Goal: Task Accomplishment & Management: Manage account settings

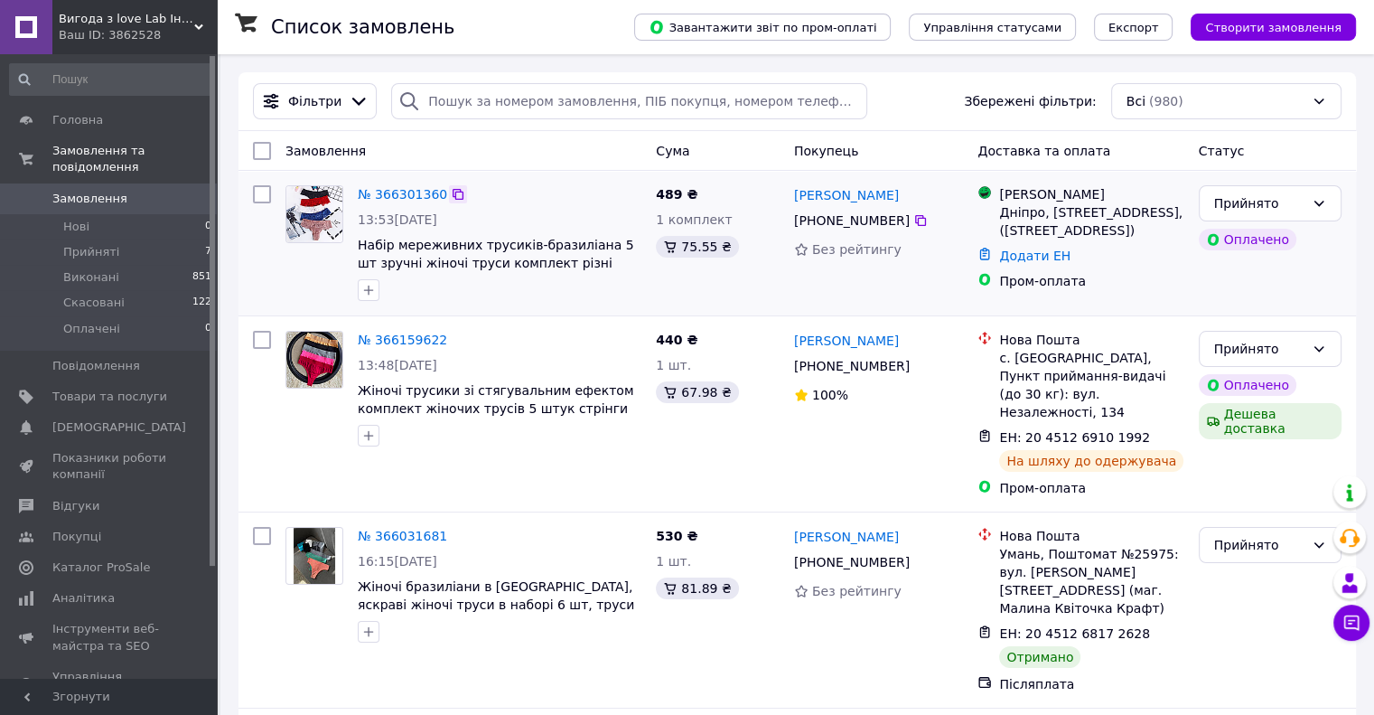
click at [451, 201] on icon at bounding box center [458, 194] width 14 height 14
click at [1266, 535] on div "Прийнято" at bounding box center [1259, 545] width 90 height 20
click at [1261, 561] on li "Виконано" at bounding box center [1269, 566] width 141 height 33
click at [379, 194] on link "№ 366301360" at bounding box center [402, 194] width 89 height 14
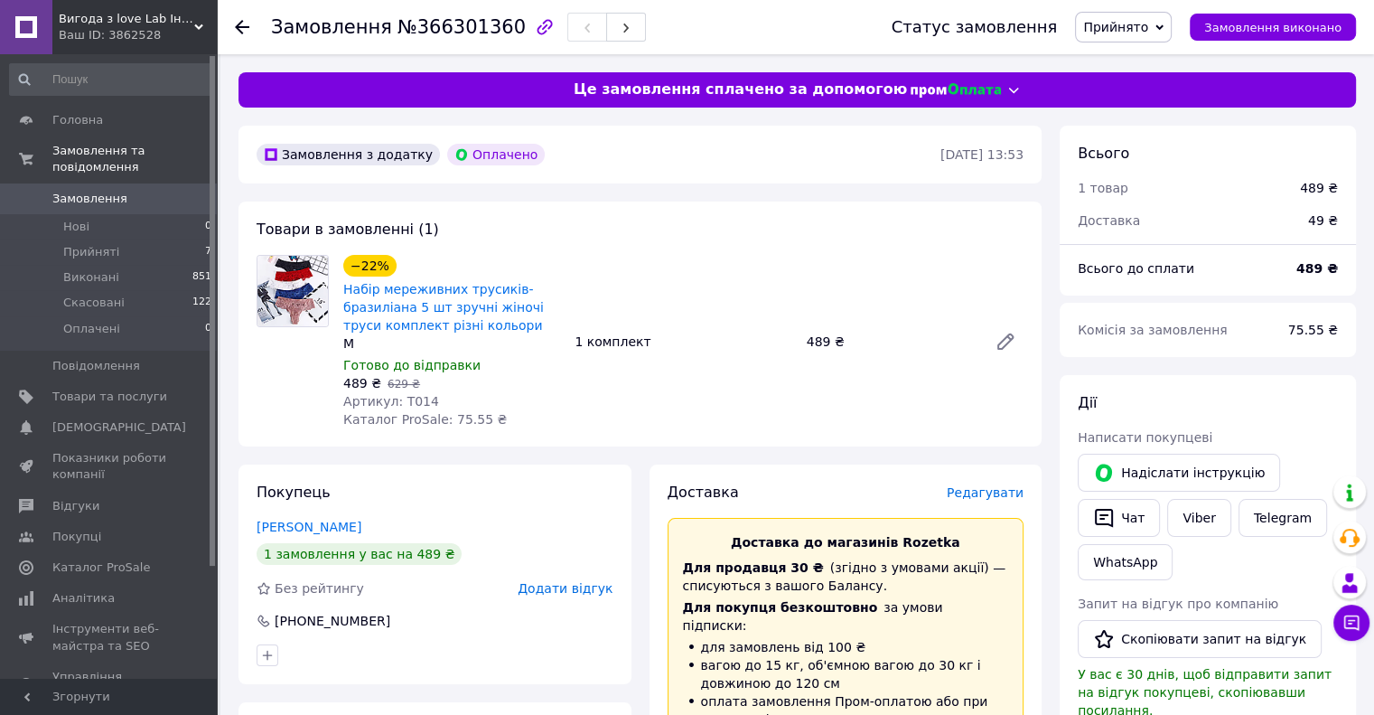
click at [408, 400] on span "Артикул: Т014" at bounding box center [391, 401] width 96 height 14
click at [408, 398] on span "Артикул: Т014" at bounding box center [391, 401] width 96 height 14
copy span "Т014"
click at [254, 375] on div at bounding box center [292, 341] width 87 height 173
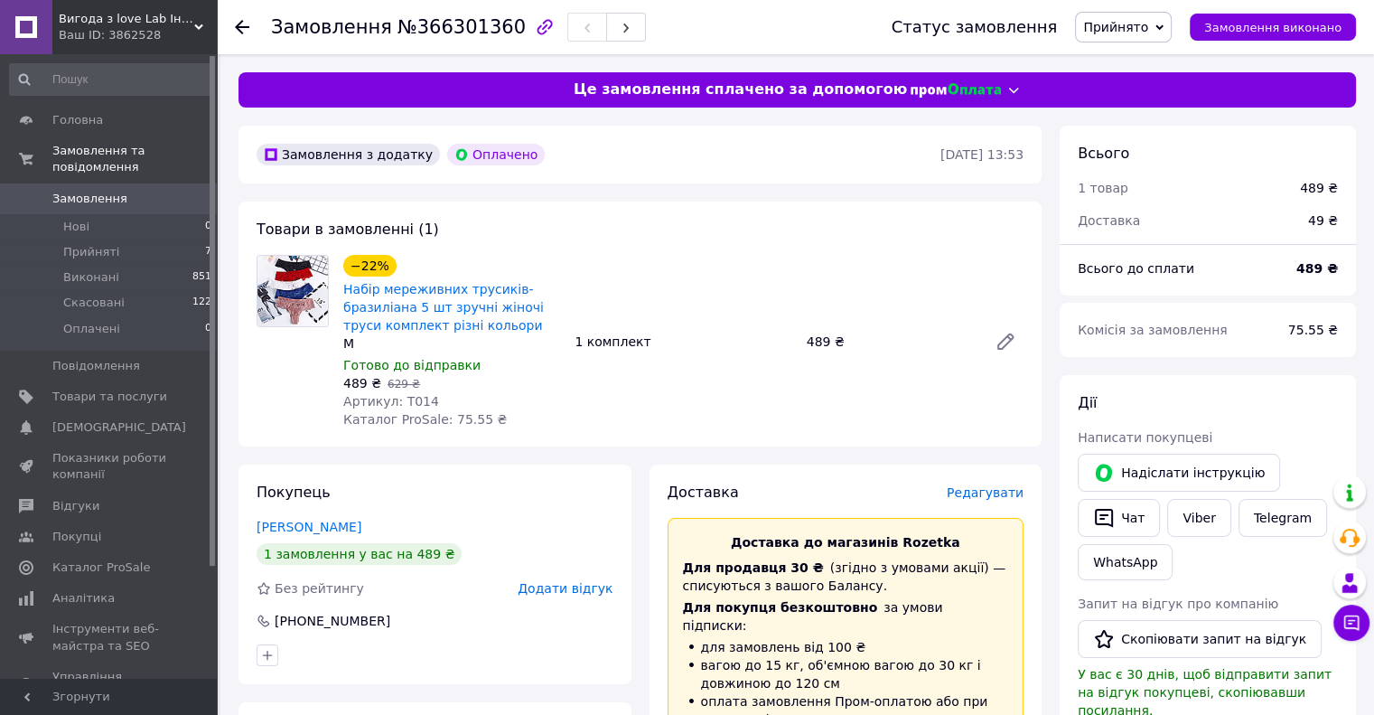
scroll to position [452, 0]
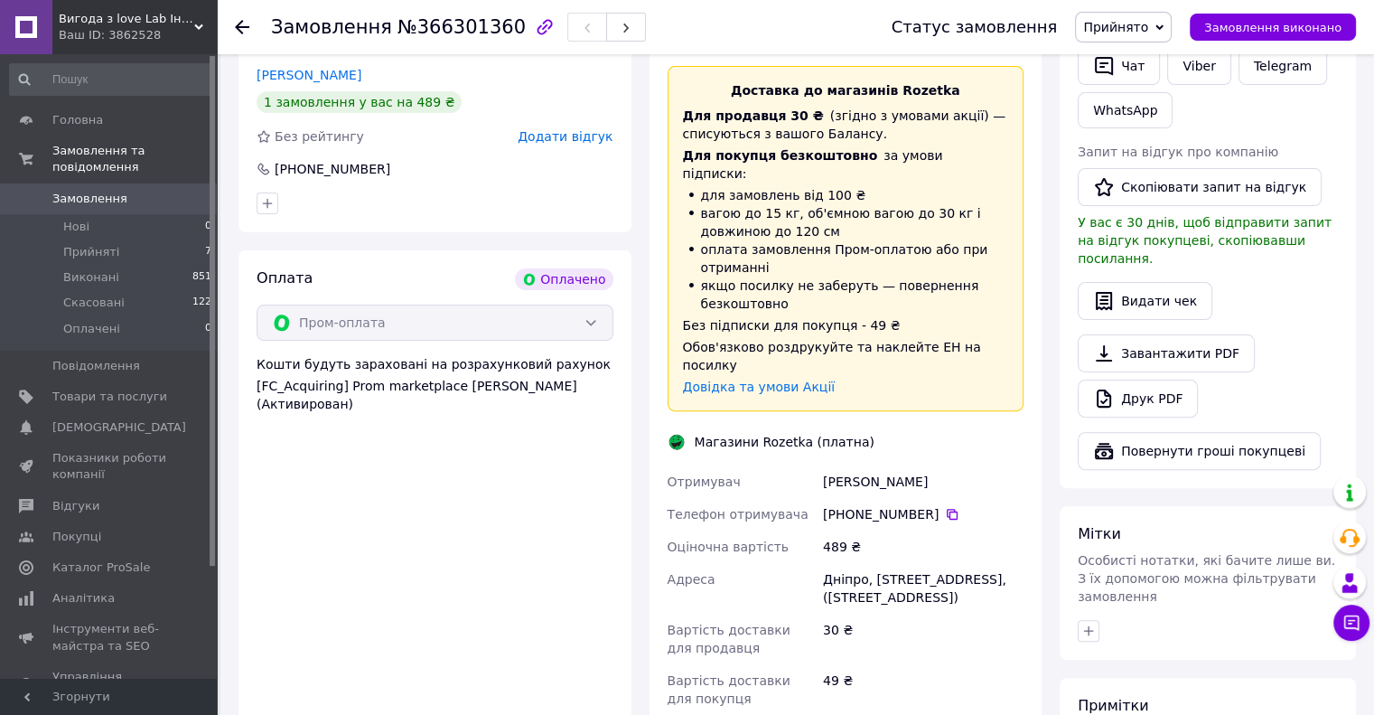
drag, startPoint x: 820, startPoint y: 450, endPoint x: 920, endPoint y: 451, distance: 99.4
click at [920, 465] on div "Кушнерева Инна" at bounding box center [923, 481] width 208 height 33
copy div "Кушнерева Инна"
click at [639, 678] on div "Покупець Кушнерева Инна 1 замовлення у вас на 489 ₴ Без рейтингу Додати відгук …" at bounding box center [639, 460] width 821 height 894
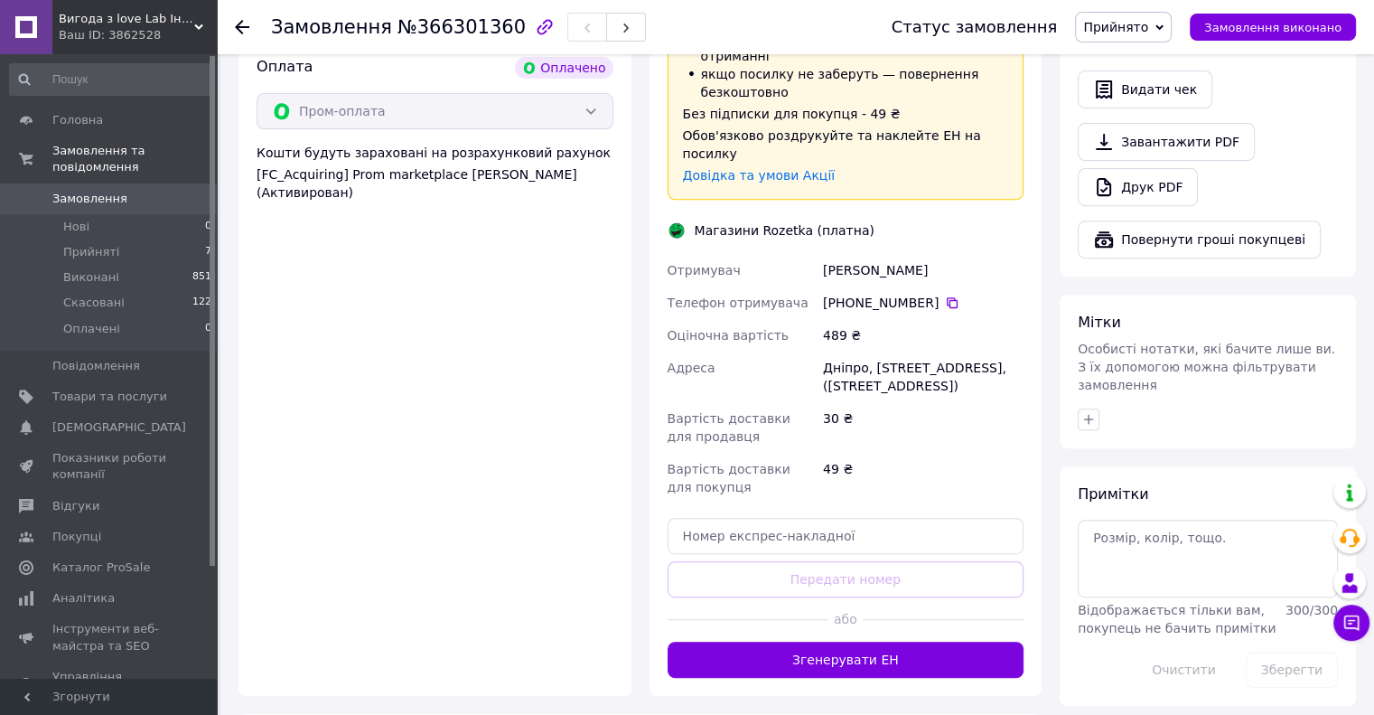
scroll to position [882, 0]
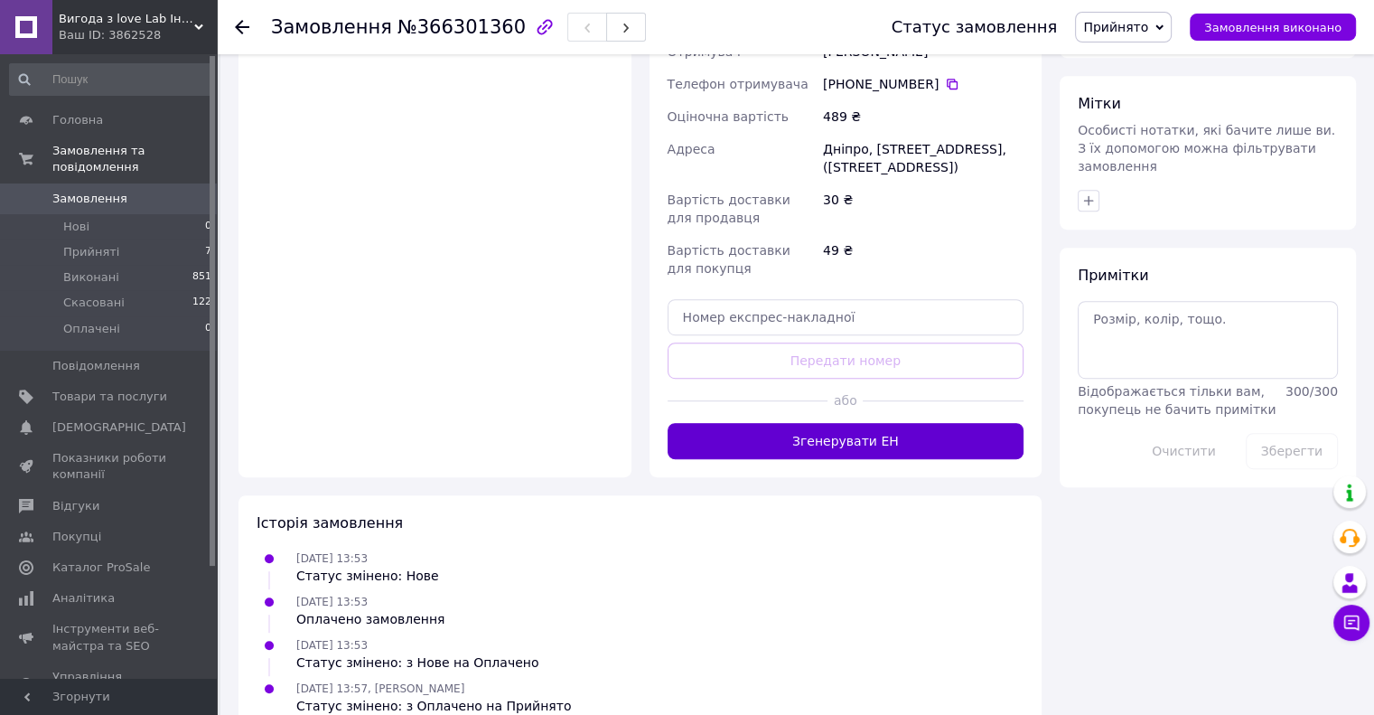
click at [903, 423] on button "Згенерувати ЕН" at bounding box center [846, 441] width 357 height 36
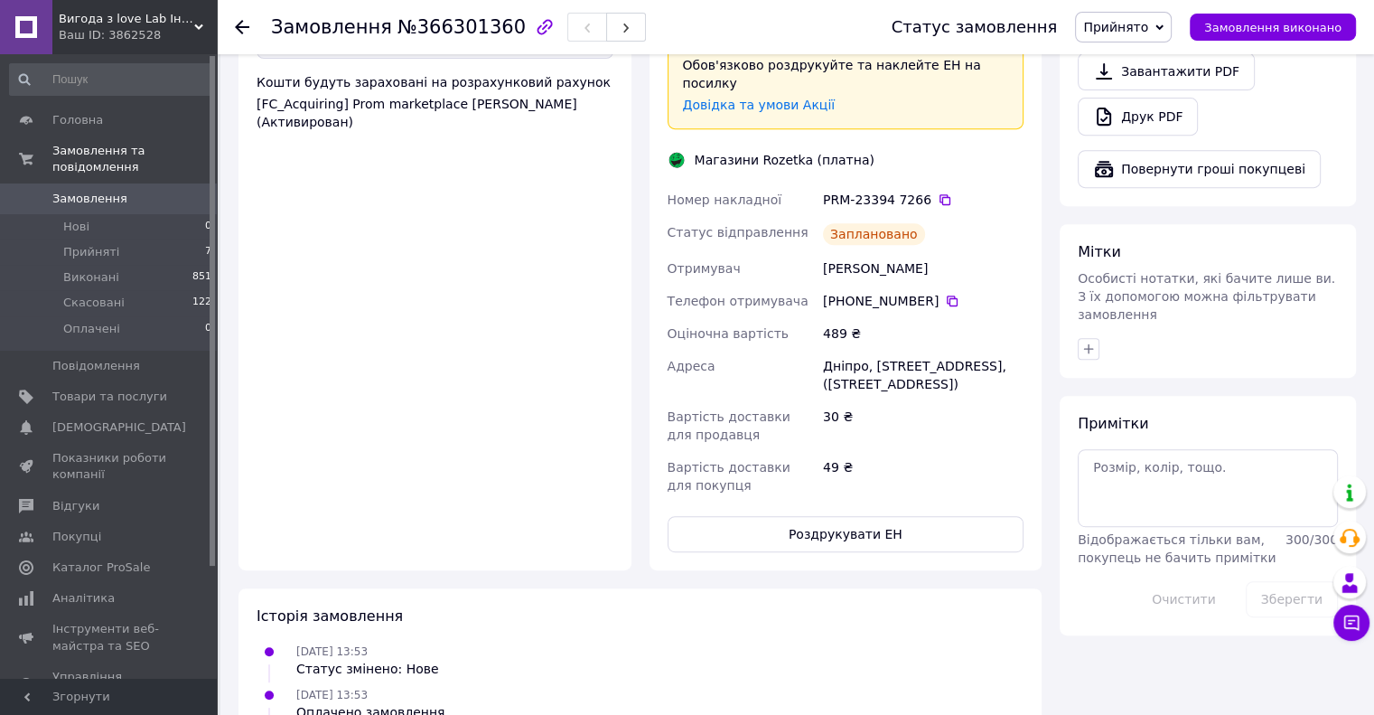
scroll to position [510, 0]
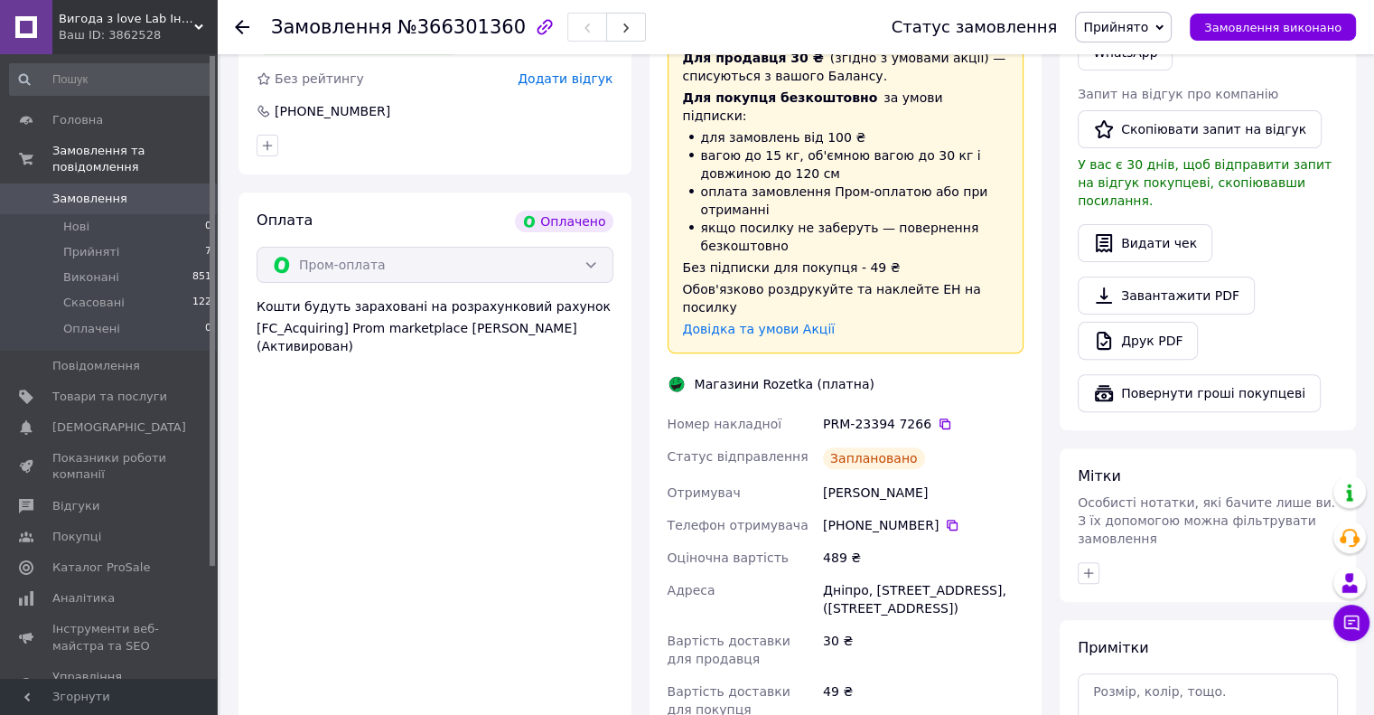
click at [934, 415] on div "PRM-23394 7266" at bounding box center [923, 424] width 201 height 18
click at [938, 416] on icon at bounding box center [945, 423] width 14 height 14
click at [941, 675] on div "49 ₴" at bounding box center [923, 700] width 208 height 51
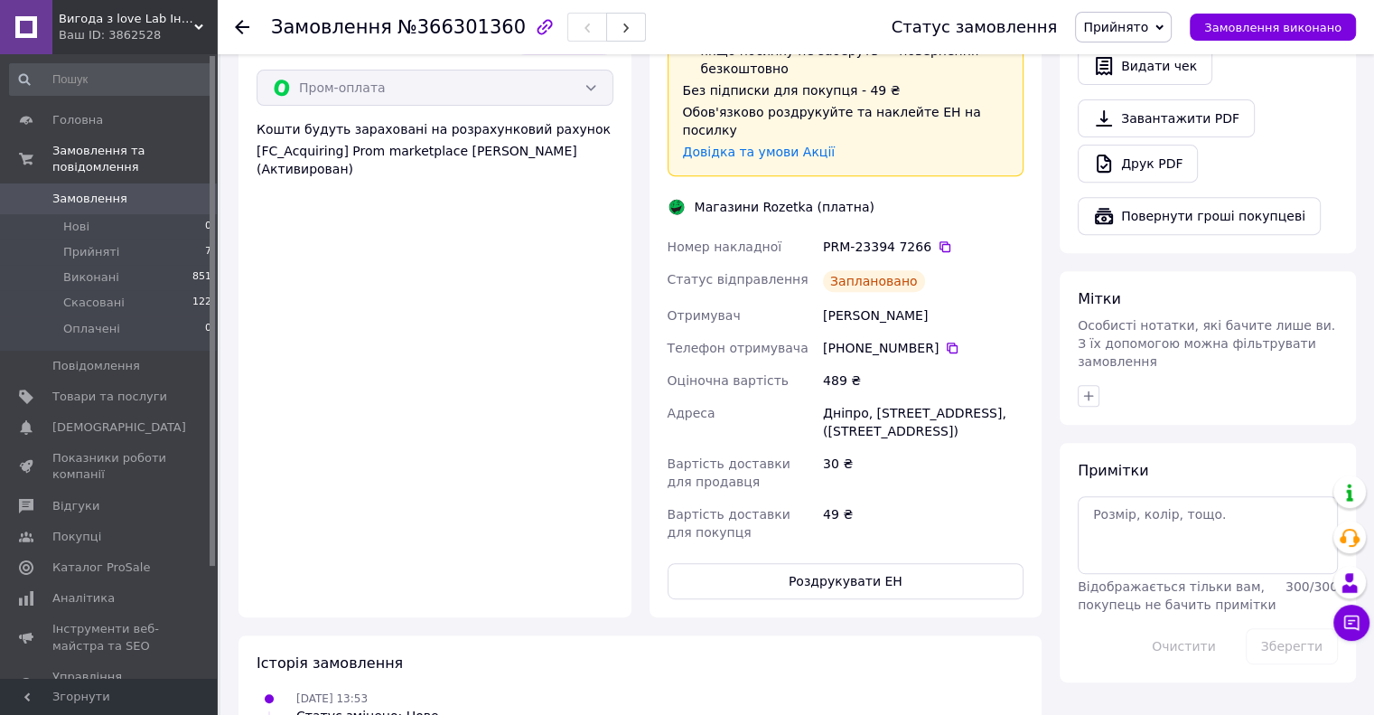
scroll to position [871, 0]
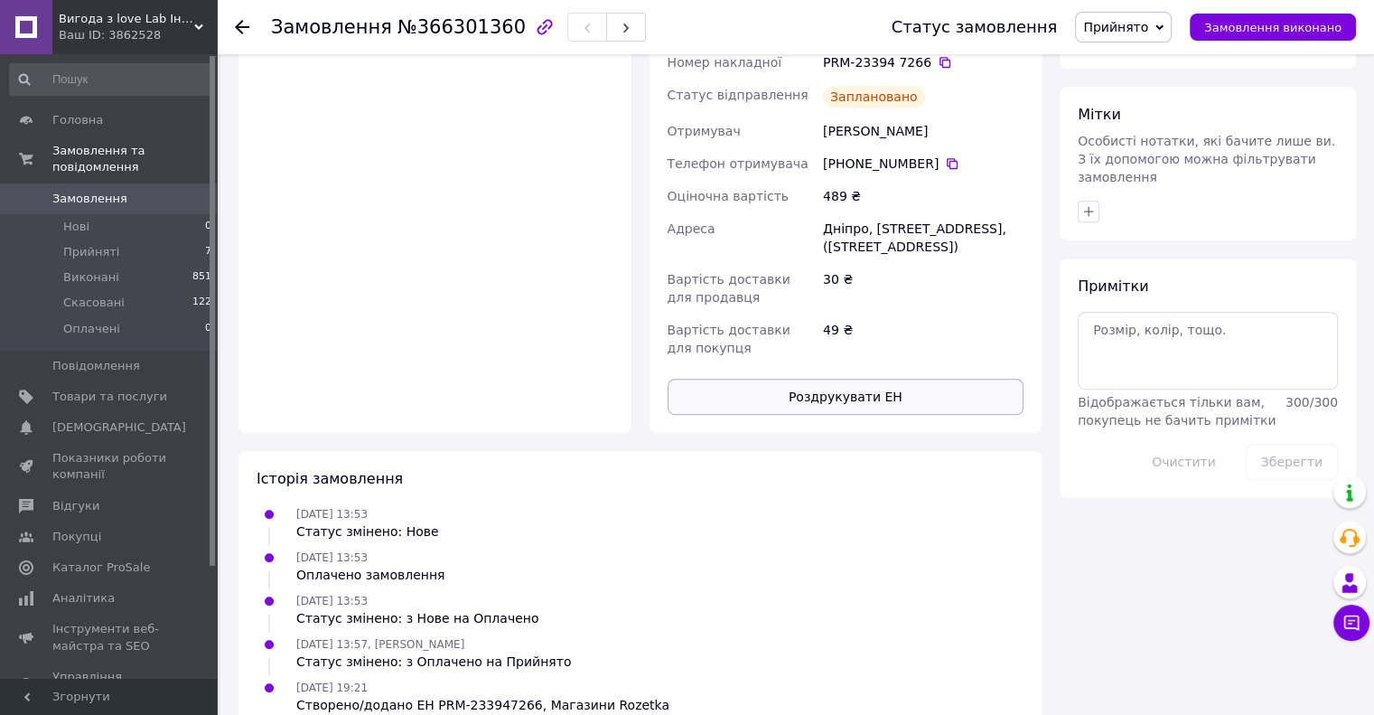
click at [882, 379] on button "Роздрукувати ЕН" at bounding box center [846, 397] width 357 height 36
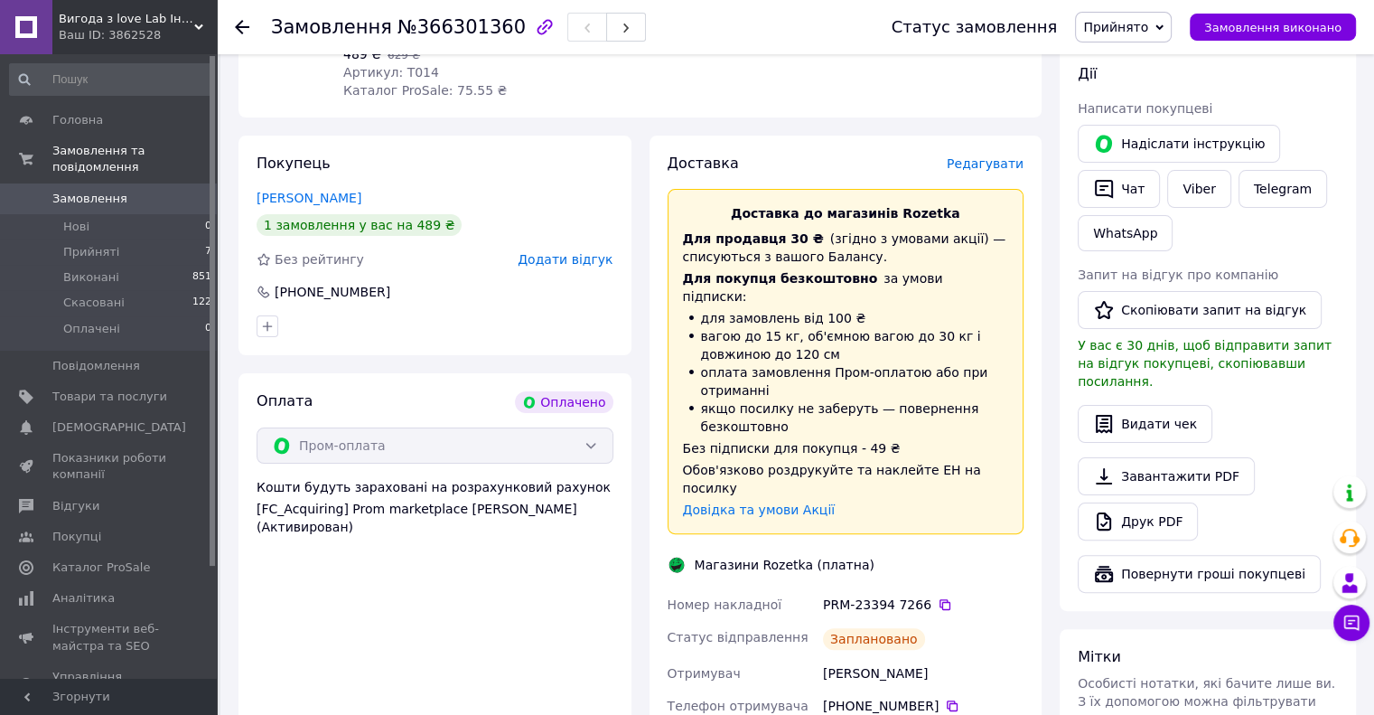
scroll to position [0, 0]
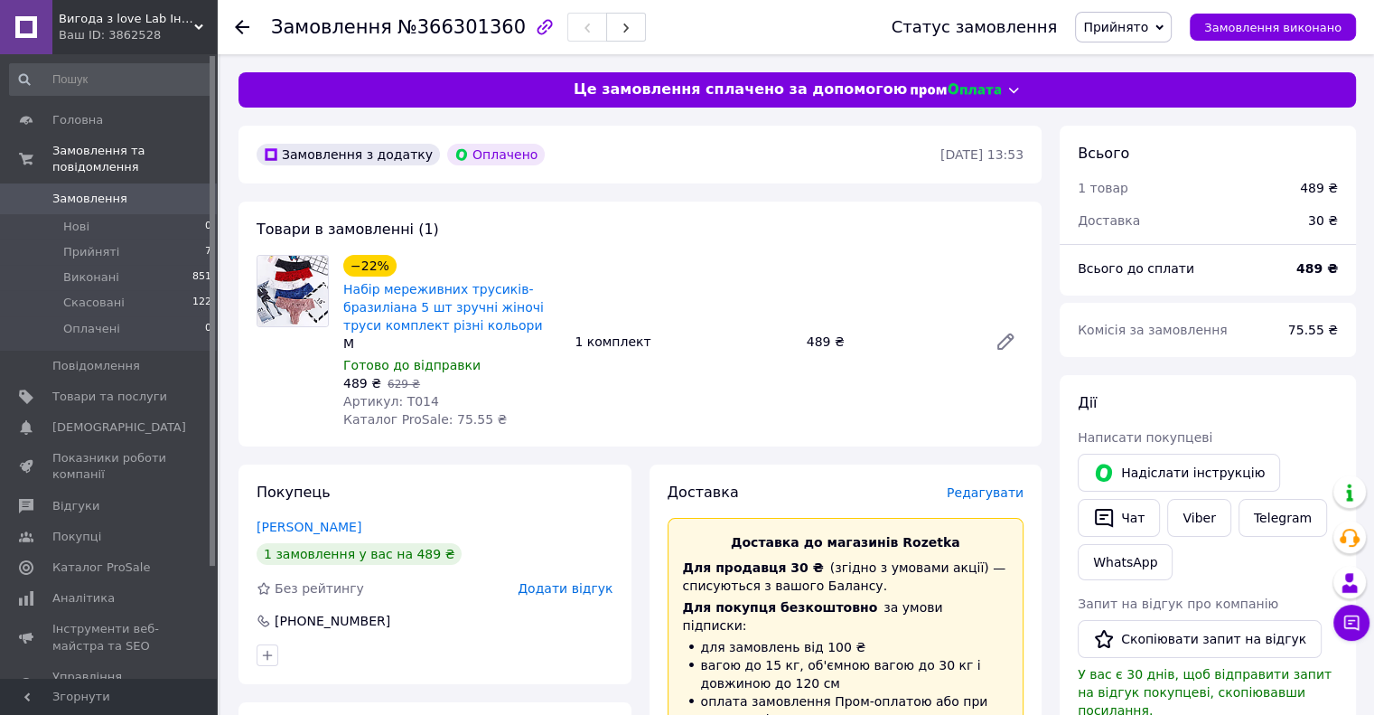
click at [454, 29] on span "№366301360" at bounding box center [461, 27] width 128 height 22
copy span "366301360"
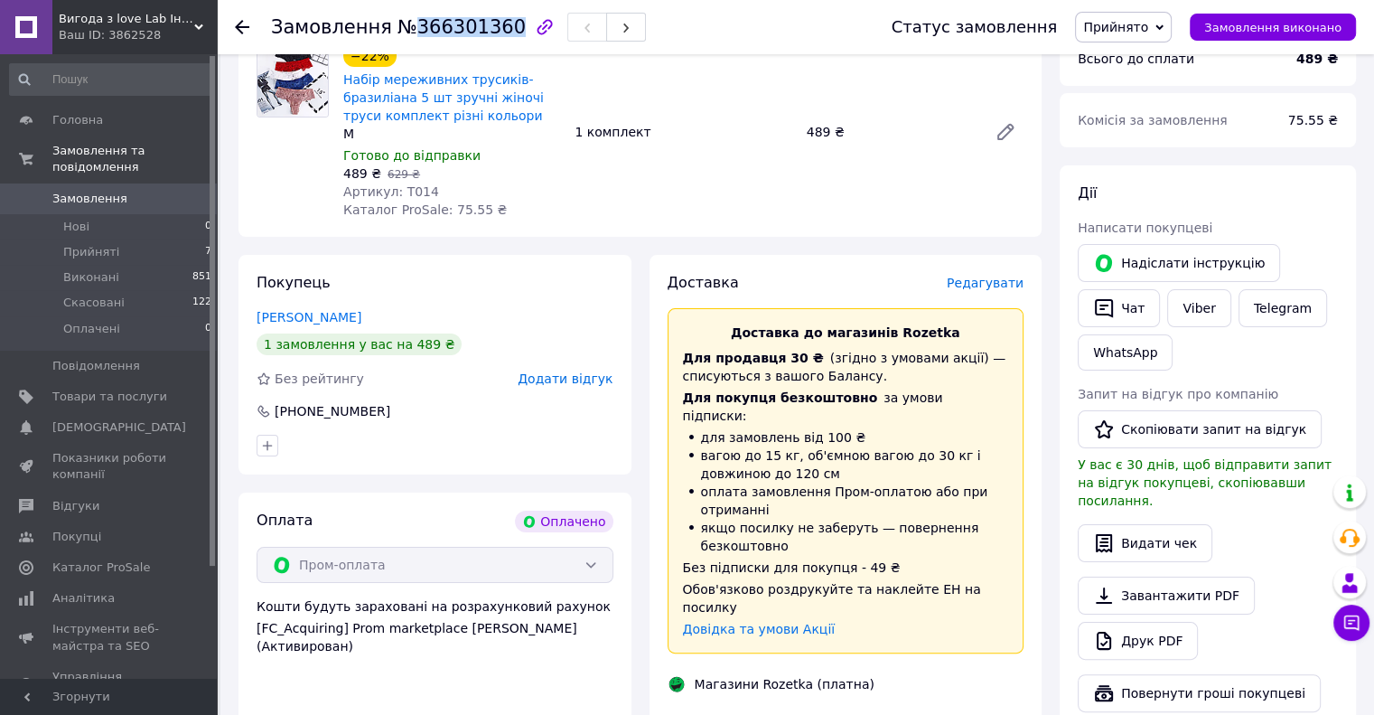
scroll to position [361, 0]
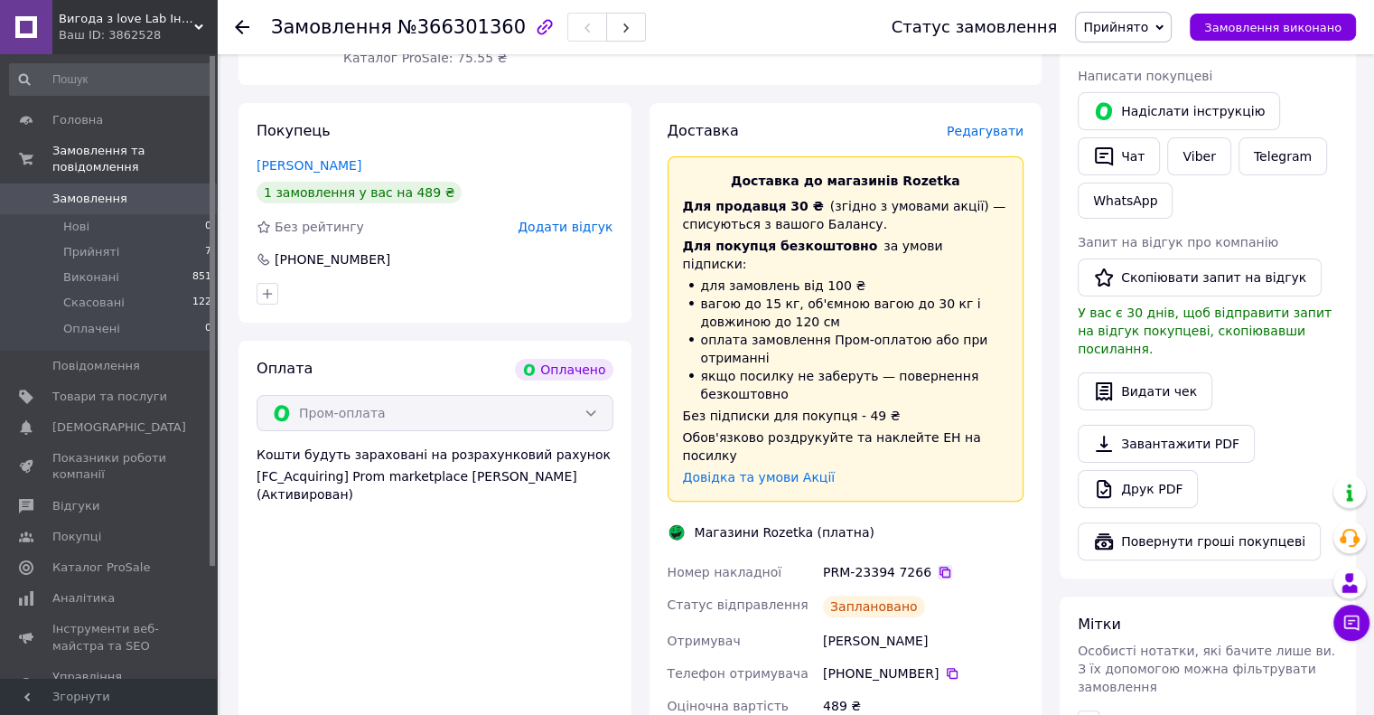
click at [938, 565] on icon at bounding box center [945, 572] width 14 height 14
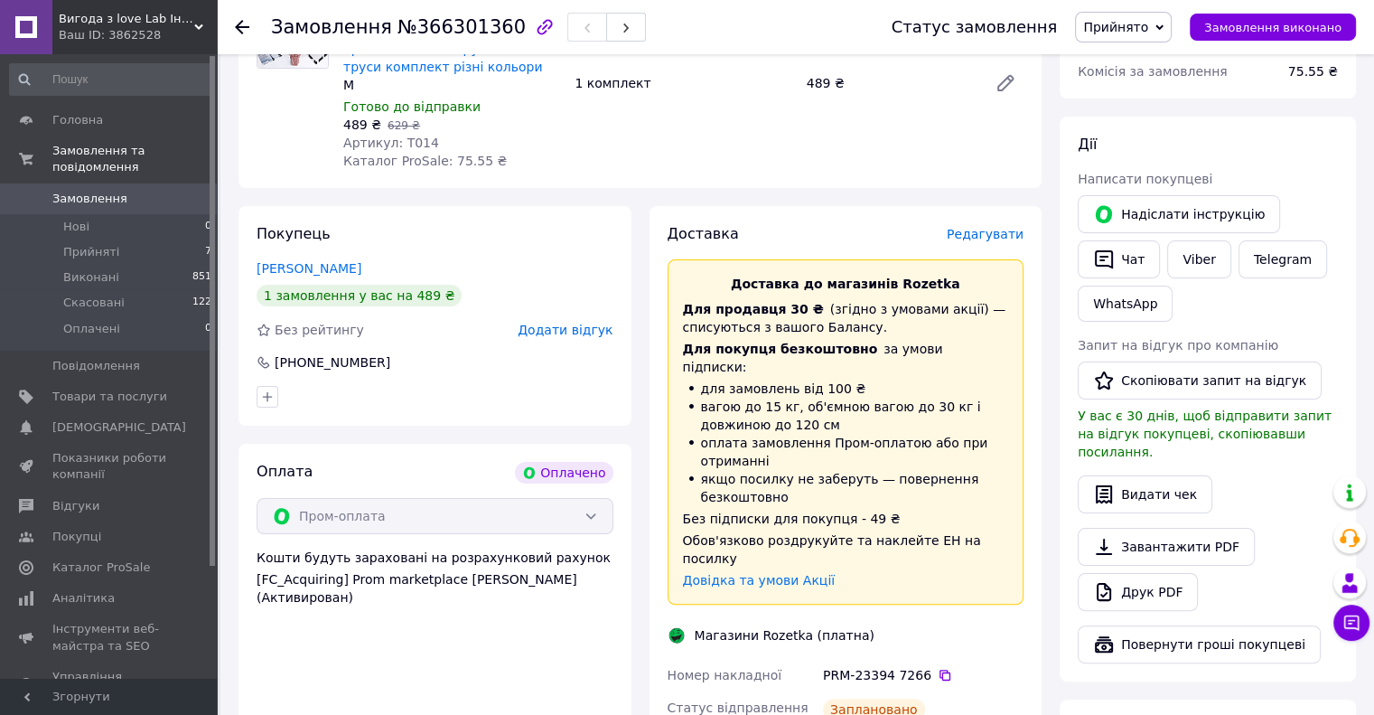
scroll to position [0, 0]
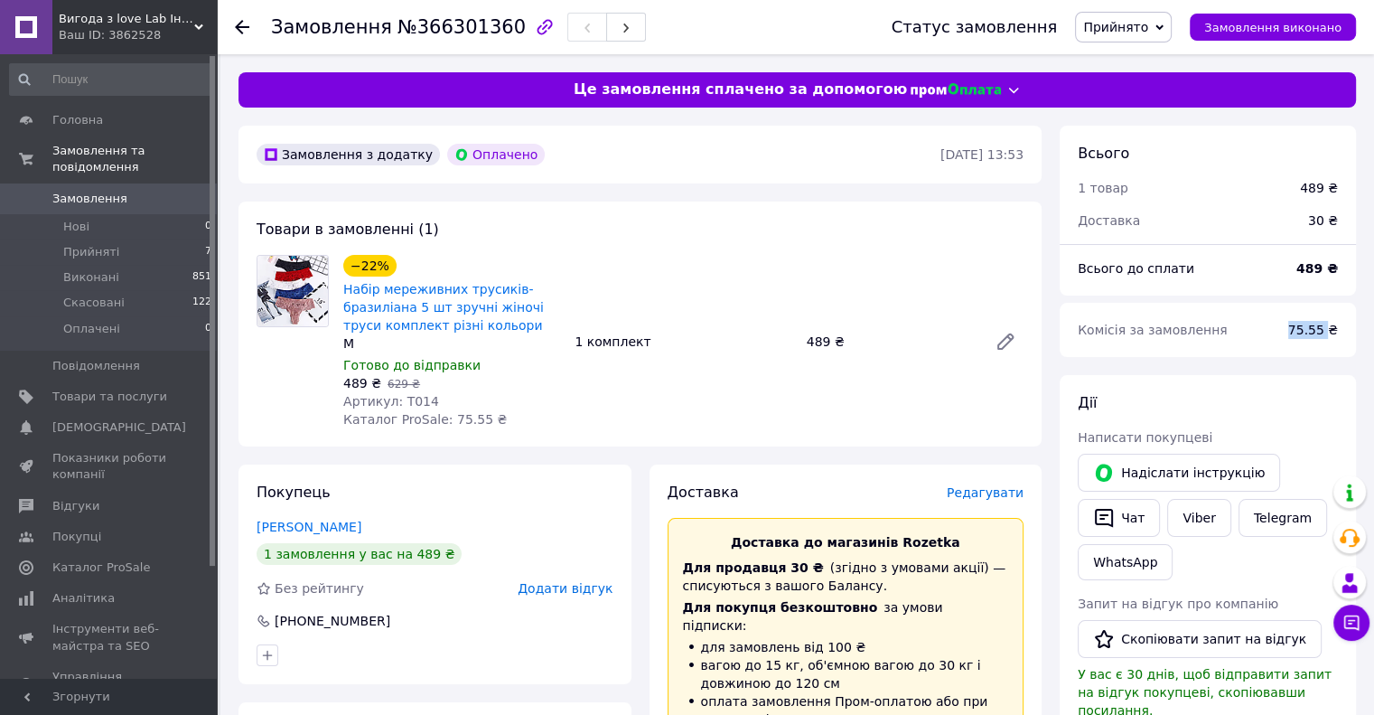
drag, startPoint x: 1296, startPoint y: 327, endPoint x: 1330, endPoint y: 339, distance: 35.4
click at [1330, 339] on div "75.55 ₴" at bounding box center [1312, 330] width 71 height 40
copy span "75.55"
click at [89, 118] on span "Головна" at bounding box center [77, 120] width 51 height 16
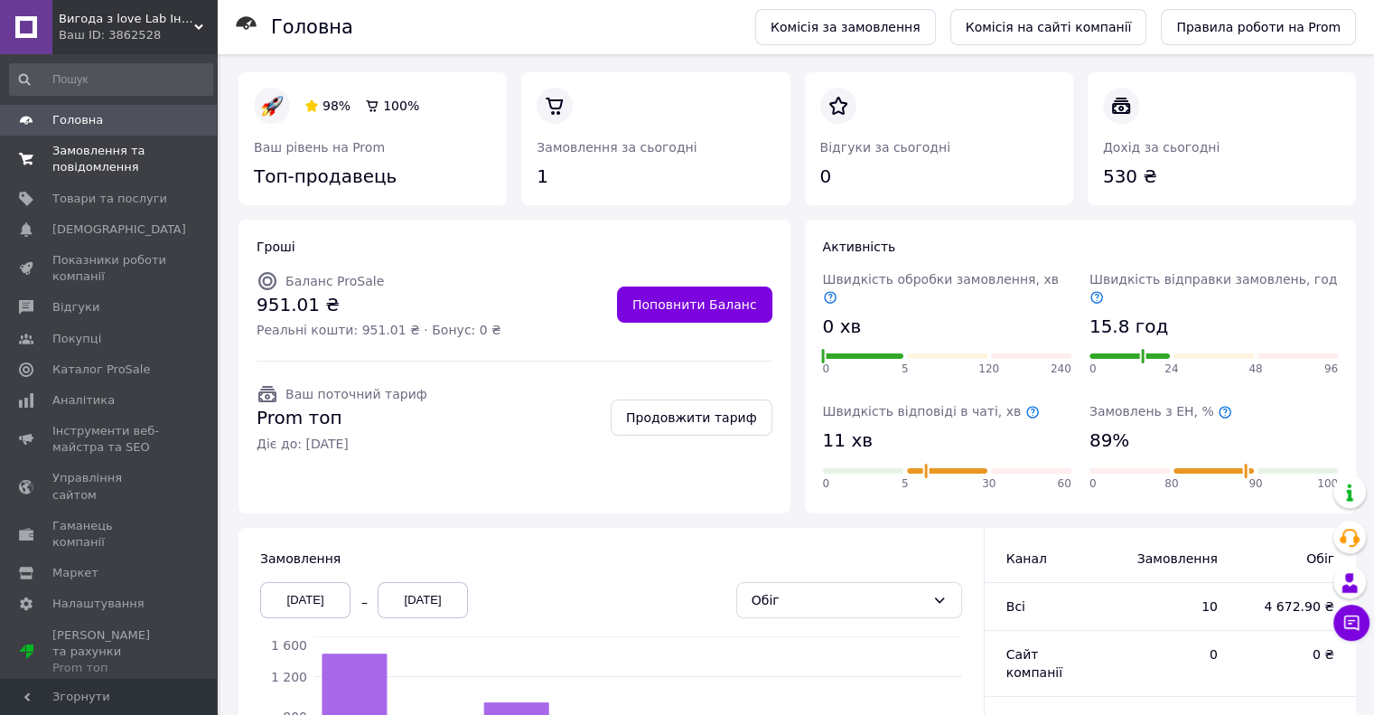
click at [87, 173] on span "Замовлення та повідомлення" at bounding box center [109, 159] width 115 height 33
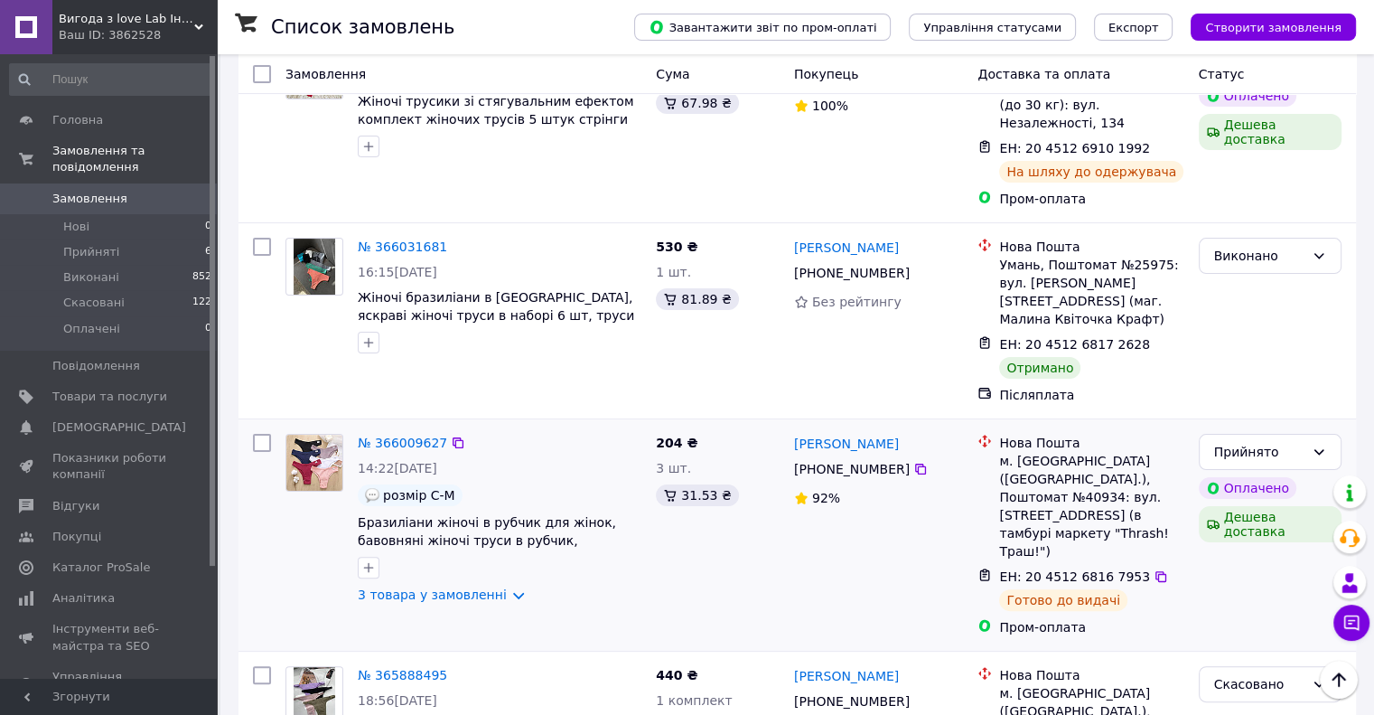
scroll to position [181, 0]
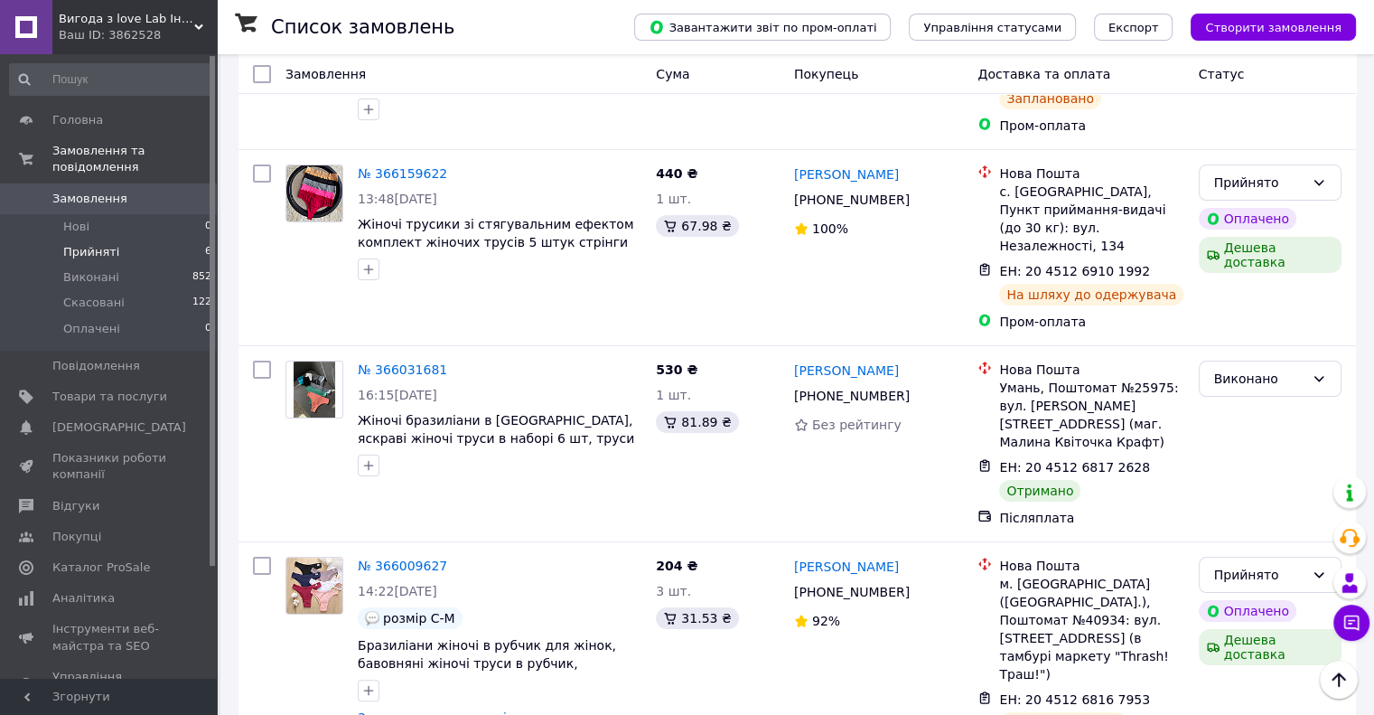
click at [86, 244] on span "Прийняті" at bounding box center [91, 252] width 56 height 16
